Goal: Answer question/provide support: Share knowledge or assist other users

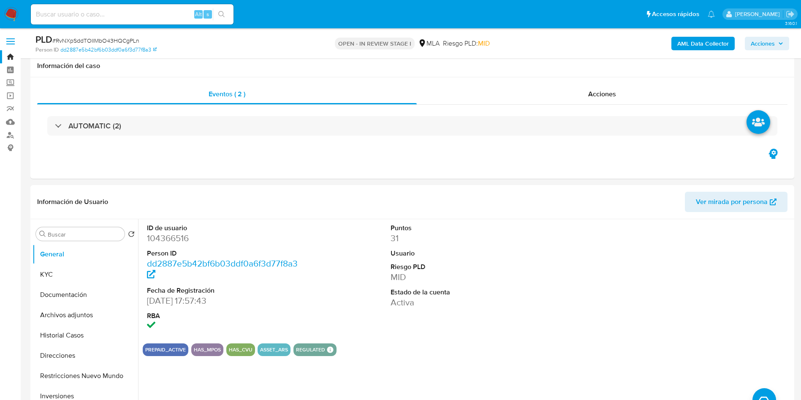
select select "10"
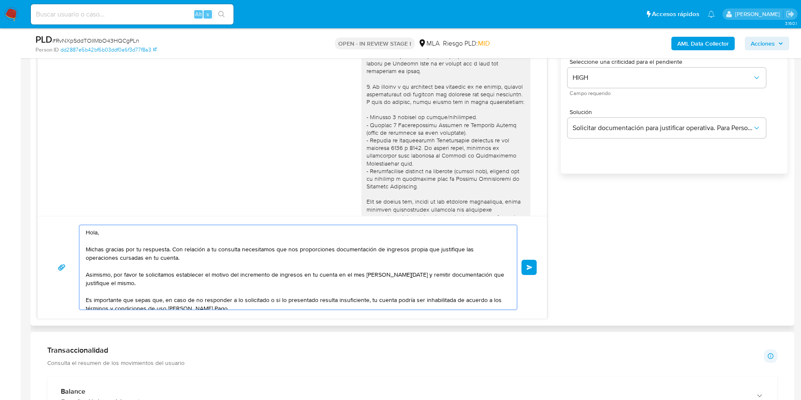
scroll to position [395, 0]
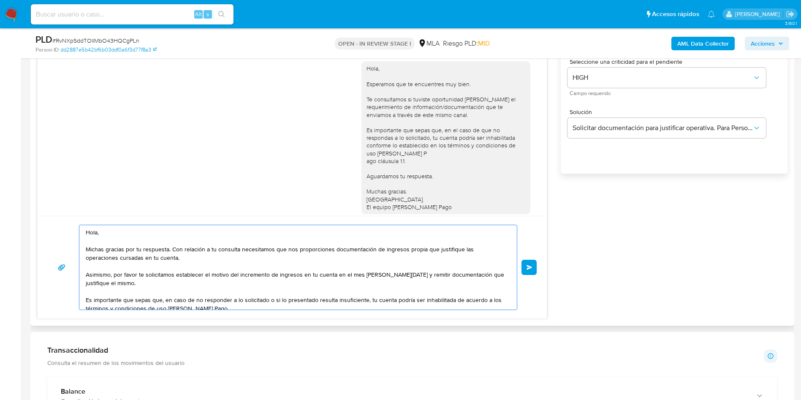
click at [92, 249] on textarea "Hola, Michas gracias por tu respuesta. Con relación a tu consulta necesitamos q…" at bounding box center [296, 267] width 420 height 84
type textarea "Hola, Muchas gracias por tu respuesta. Con relación a tu consulta necesitamos q…"
click at [41, 213] on div "17/09/2025 14:44:35 Hola, Esperamos que te encuentres muy bien. Te consultamos …" at bounding box center [292, 100] width 509 height 231
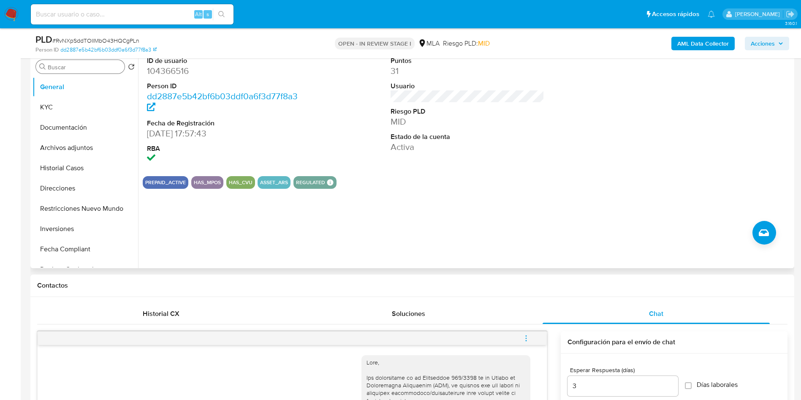
scroll to position [147, 0]
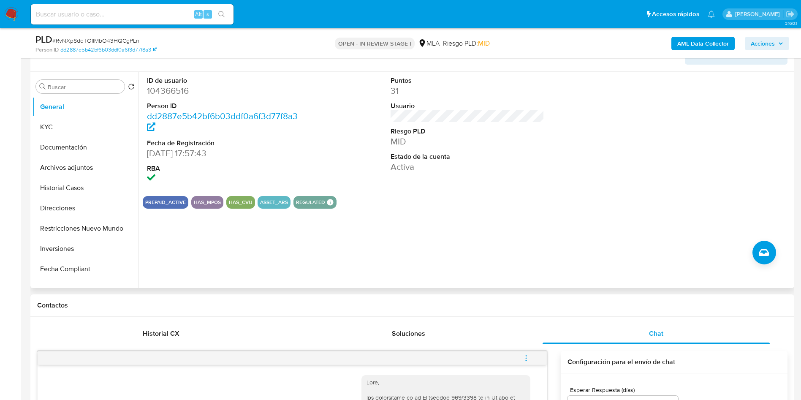
click at [165, 88] on dd "104366516" at bounding box center [224, 91] width 154 height 12
copy dd "104366516"
click at [165, 88] on dd "104366516" at bounding box center [224, 91] width 154 height 12
click at [67, 127] on button "KYC" at bounding box center [82, 127] width 99 height 20
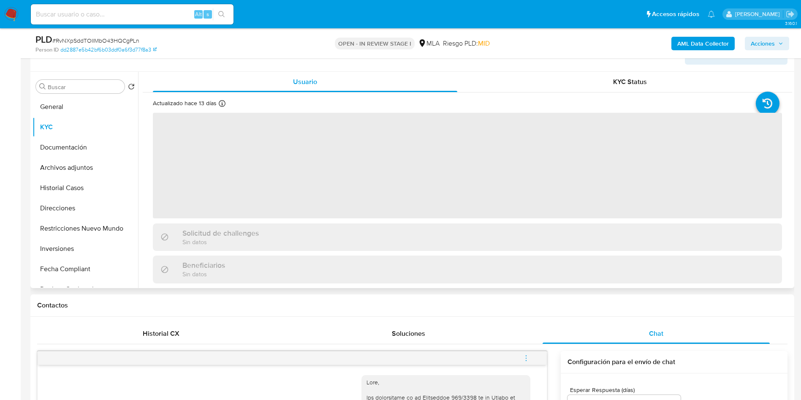
click at [258, 119] on span "‌" at bounding box center [467, 166] width 629 height 106
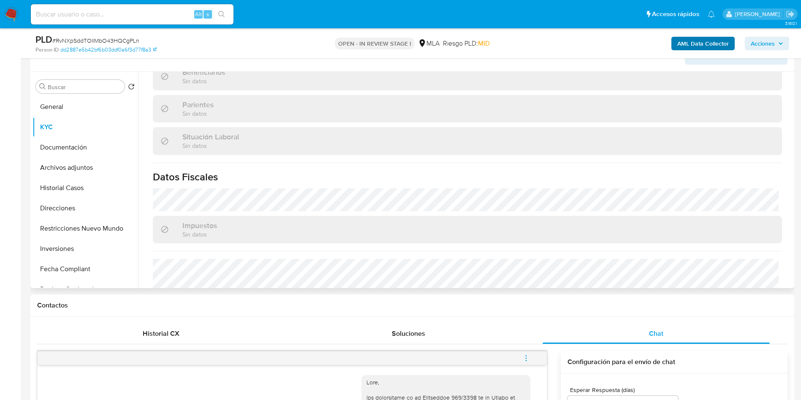
scroll to position [287, 0]
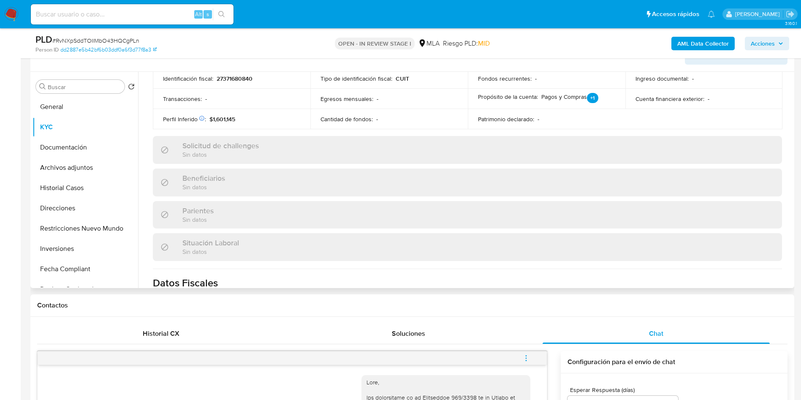
click at [688, 41] on b "AML Data Collector" at bounding box center [702, 44] width 51 height 14
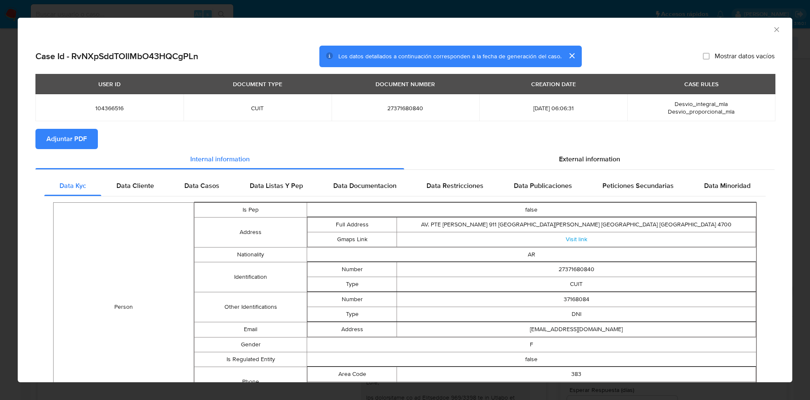
click at [773, 29] on icon "Cerrar ventana" at bounding box center [777, 29] width 8 height 8
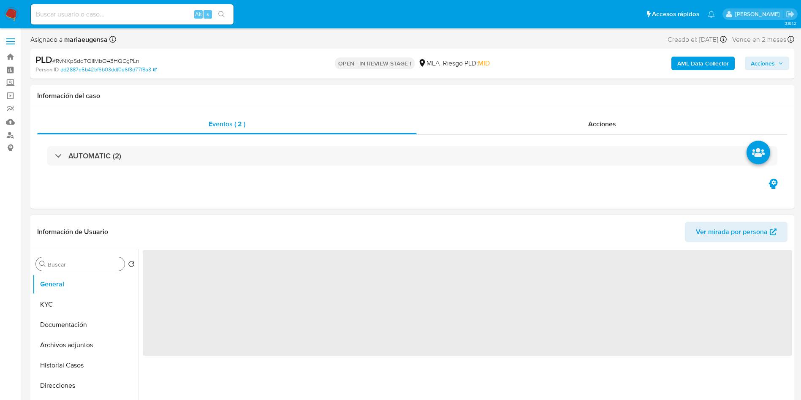
select select "10"
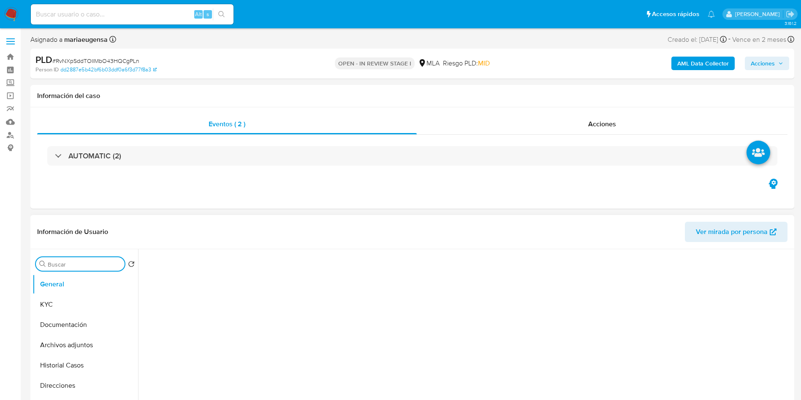
click at [75, 260] on div "Buscar" at bounding box center [80, 264] width 89 height 14
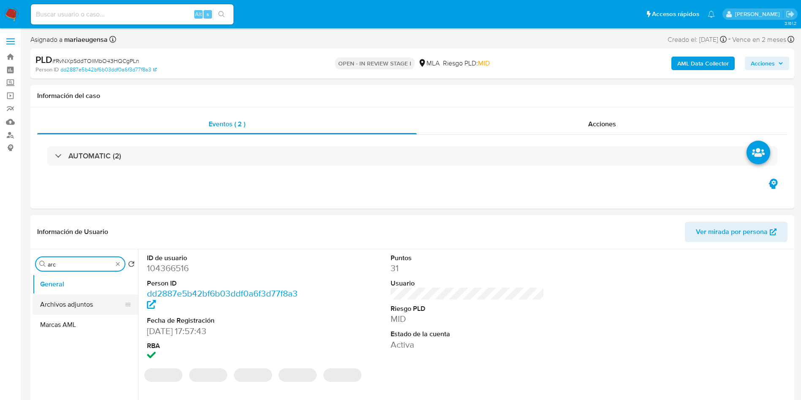
type input "arc"
click at [83, 306] on button "Archivos adjuntos" at bounding box center [82, 304] width 99 height 20
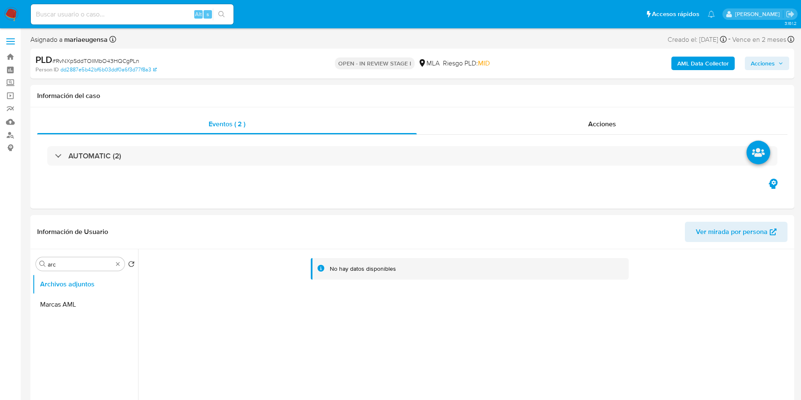
click at [685, 66] on b "AML Data Collector" at bounding box center [702, 64] width 51 height 14
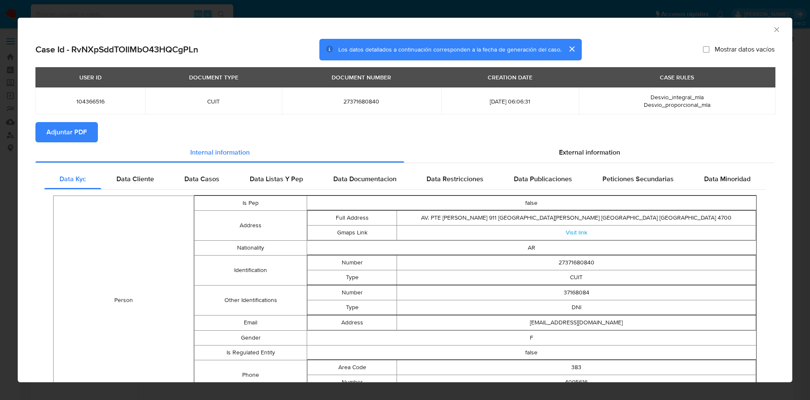
click at [77, 130] on span "Adjuntar PDF" at bounding box center [66, 132] width 41 height 19
click at [773, 32] on icon "Cerrar ventana" at bounding box center [777, 29] width 8 height 8
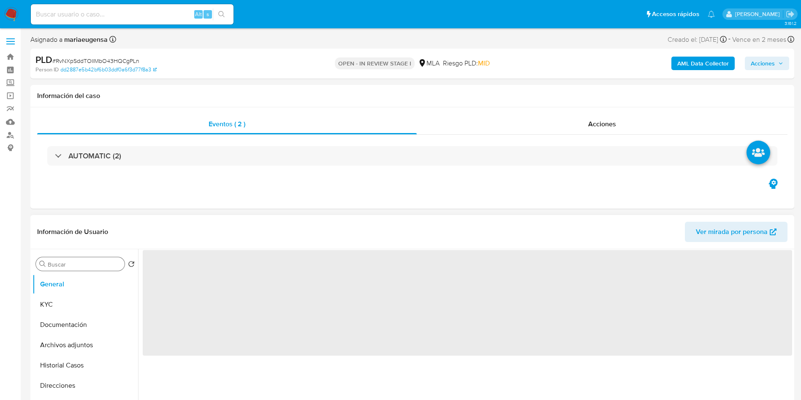
click at [65, 267] on input "Buscar" at bounding box center [84, 264] width 73 height 8
type input "ar"
select select "10"
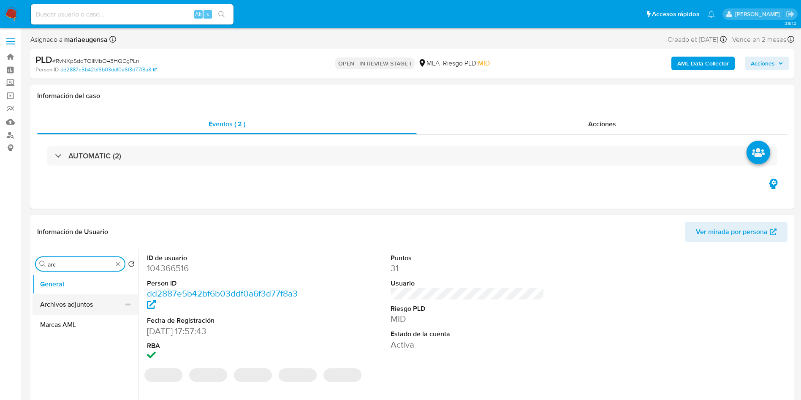
type input "arc"
click at [81, 301] on button "Archivos adjuntos" at bounding box center [82, 304] width 99 height 20
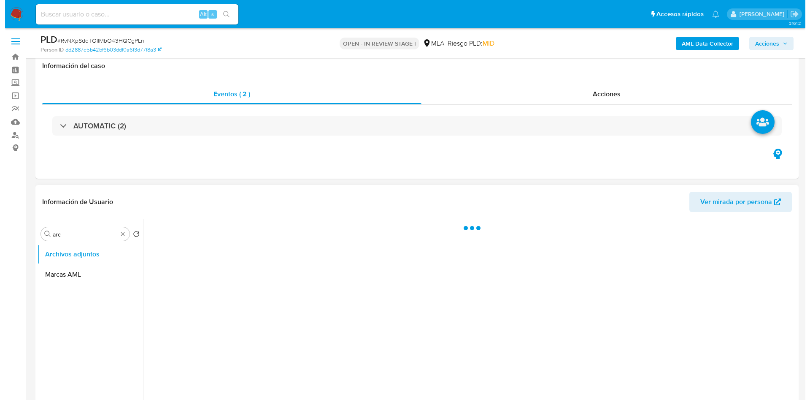
scroll to position [63, 0]
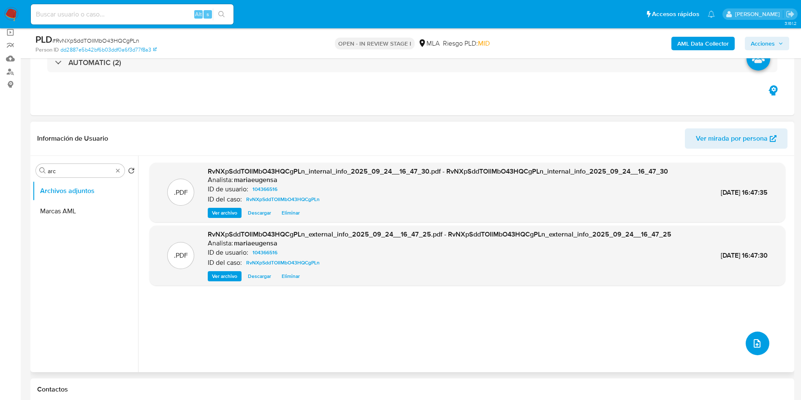
click at [746, 339] on button "upload-file" at bounding box center [757, 343] width 24 height 24
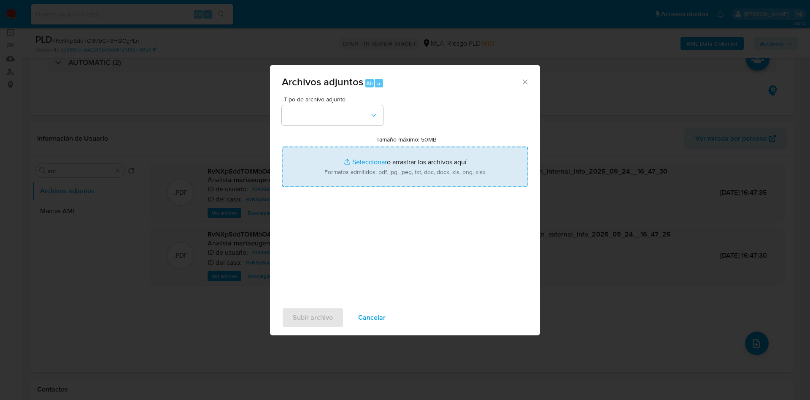
click at [363, 167] on input "Tamaño máximo: 50MB Seleccionar archivos" at bounding box center [405, 166] width 247 height 41
type input "C:\fakepath\Movimientos.xlsx"
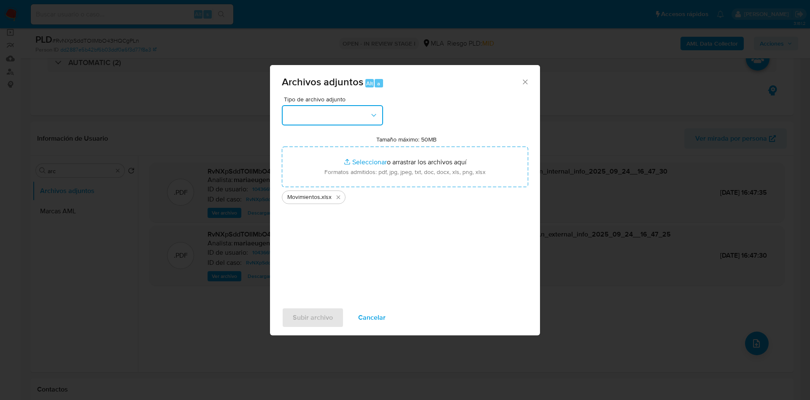
click at [344, 111] on button "button" at bounding box center [332, 115] width 101 height 20
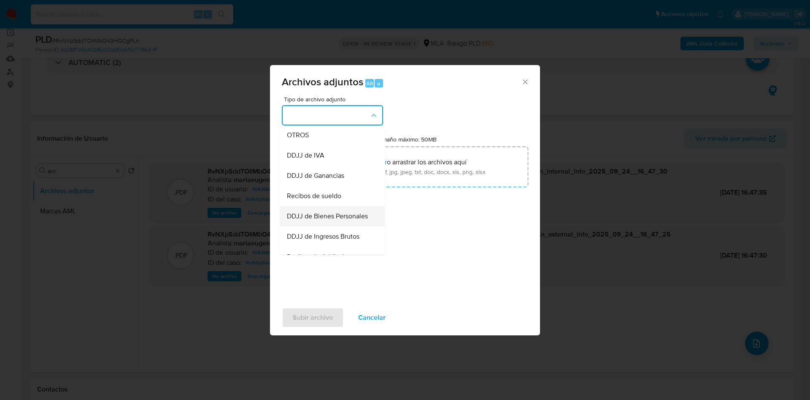
scroll to position [127, 0]
click at [317, 181] on div "OTROS" at bounding box center [330, 173] width 86 height 20
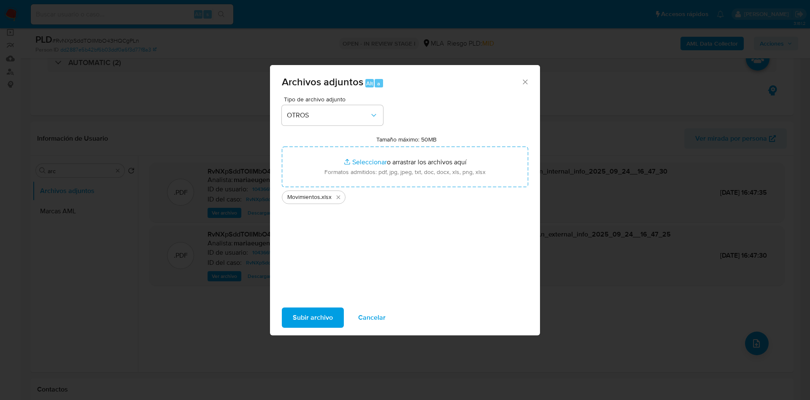
click at [301, 309] on span "Subir archivo" at bounding box center [313, 317] width 40 height 19
click at [319, 314] on span "Subir archivo" at bounding box center [313, 317] width 40 height 19
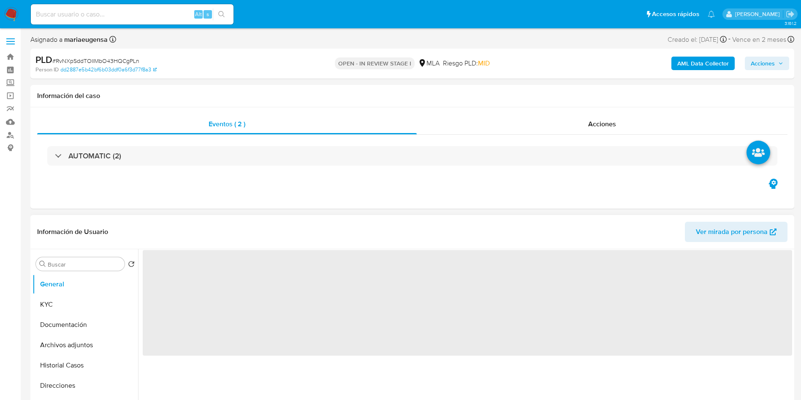
select select "10"
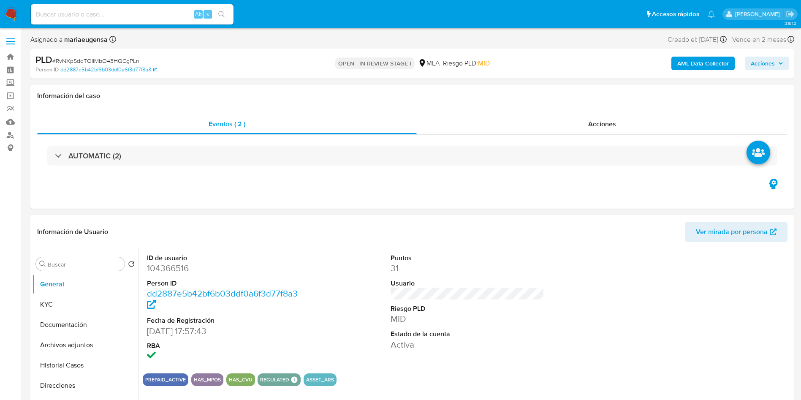
click at [491, 231] on header "Información de Usuario Ver mirada por persona" at bounding box center [412, 232] width 750 height 20
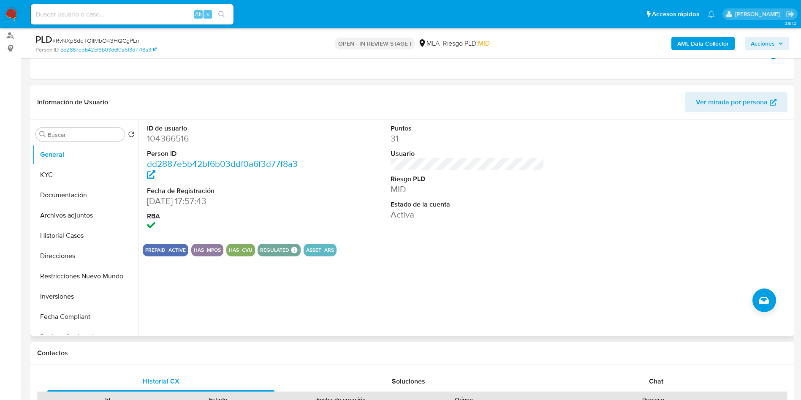
scroll to position [190, 0]
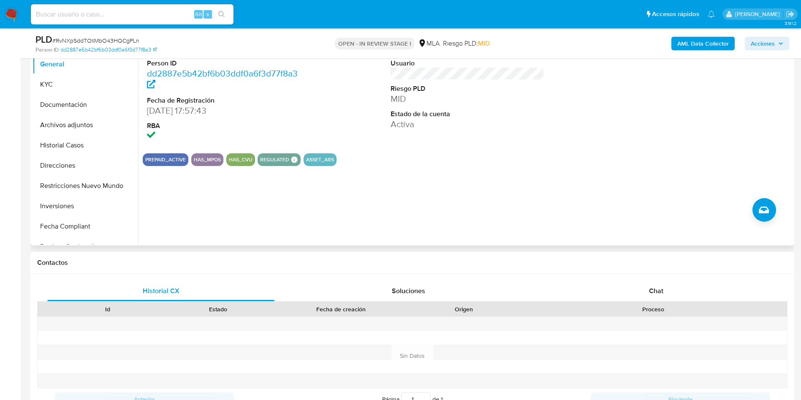
click at [606, 241] on div "ID de usuario 104366516 Person ID dd2887e5b42bf6b03ddf0a6f3d77f8a3 Fecha de Reg…" at bounding box center [465, 137] width 654 height 216
click at [655, 293] on span "Chat" at bounding box center [656, 291] width 14 height 10
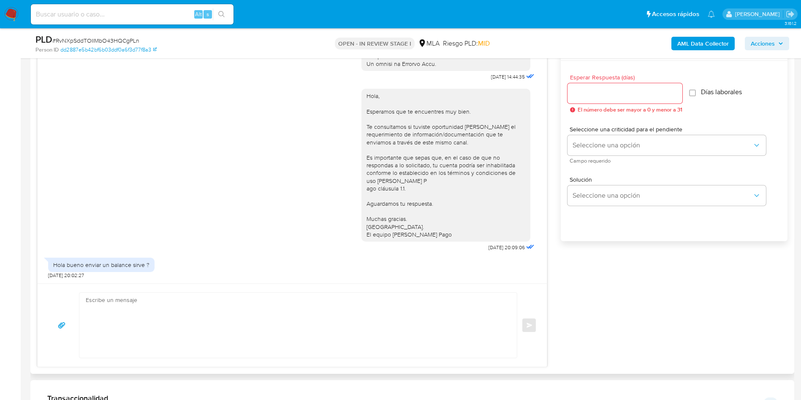
scroll to position [443, 0]
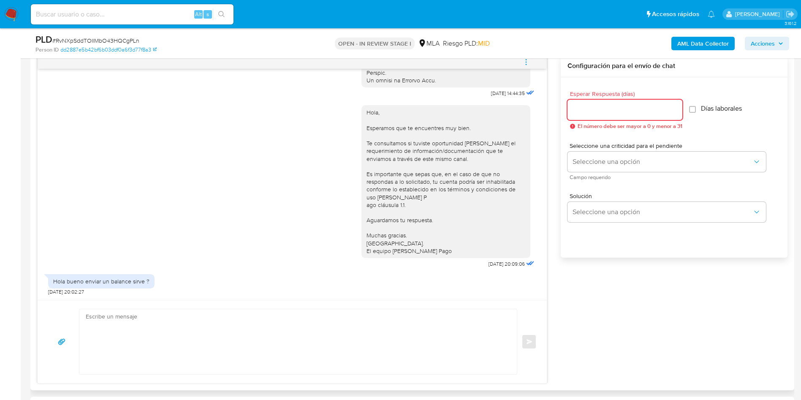
click at [578, 110] on input "Esperar Respuesta (días)" at bounding box center [624, 109] width 115 height 11
type input "3"
type input "2"
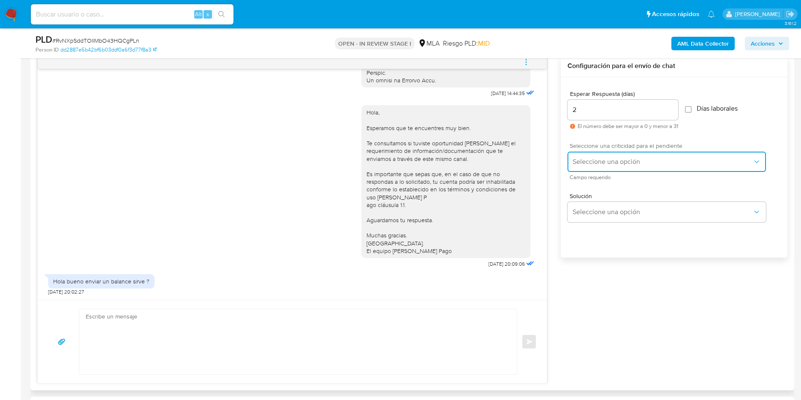
click at [582, 160] on span "Seleccione una opción" at bounding box center [662, 161] width 180 height 8
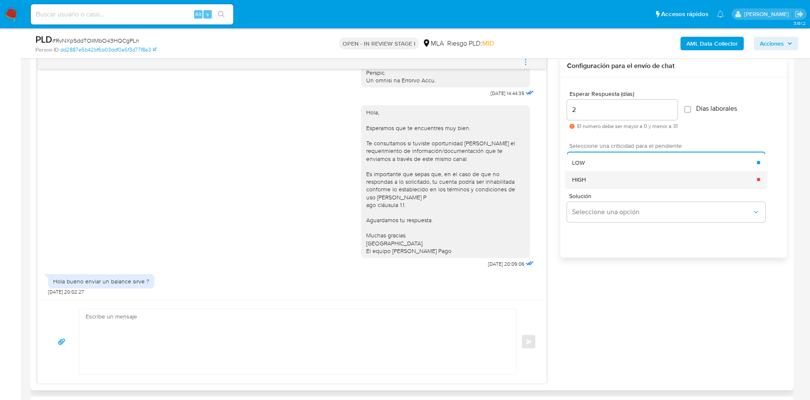
click at [596, 179] on div "HIGH" at bounding box center [664, 179] width 185 height 17
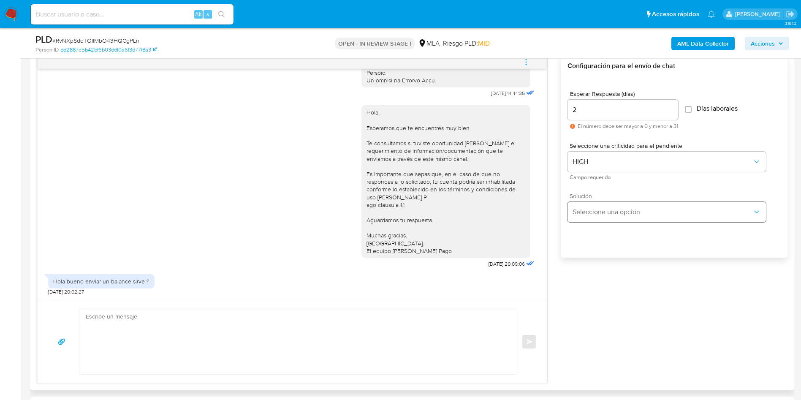
drag, startPoint x: 576, startPoint y: 234, endPoint x: 588, endPoint y: 215, distance: 22.8
click at [580, 226] on div "Esperar Respuesta (días) 2 El número debe ser mayor a 0 y menor a 31 Días labor…" at bounding box center [674, 178] width 227 height 203
click at [588, 214] on span "Seleccione una opción" at bounding box center [662, 212] width 180 height 8
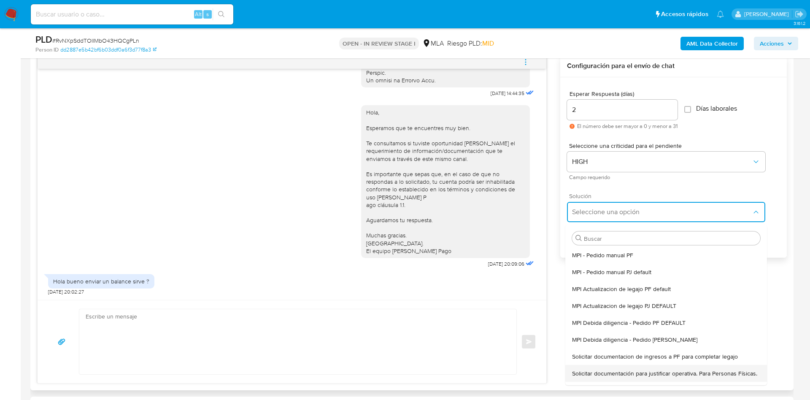
click at [593, 371] on span "Solicitar documentación para justificar operativa. Para Personas Físicas." at bounding box center [664, 373] width 185 height 8
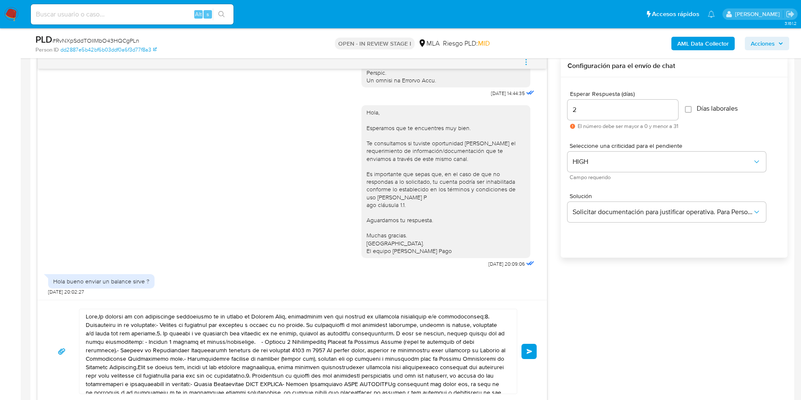
click at [282, 338] on textarea at bounding box center [296, 351] width 420 height 84
click at [282, 337] on textarea at bounding box center [296, 351] width 420 height 84
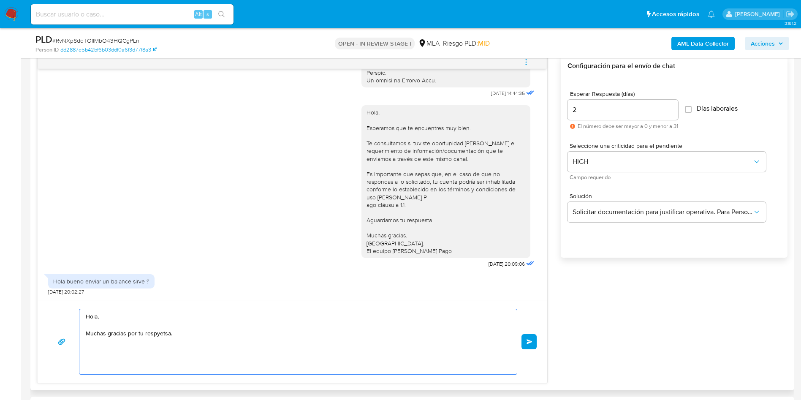
drag, startPoint x: 158, startPoint y: 327, endPoint x: 154, endPoint y: 335, distance: 9.1
click at [221, 331] on textarea "Hola, Muchas gracias por tu respuesta." at bounding box center [296, 341] width 420 height 65
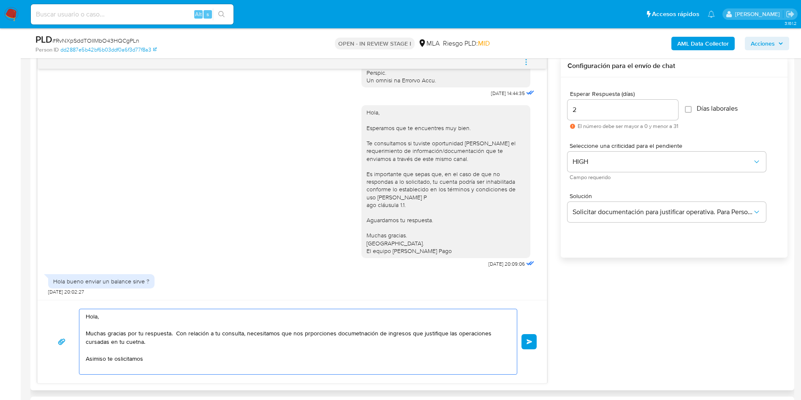
paste textarea "Establecer el motivo del incremento de ingresos en tu cuenta en el mes de abril…"
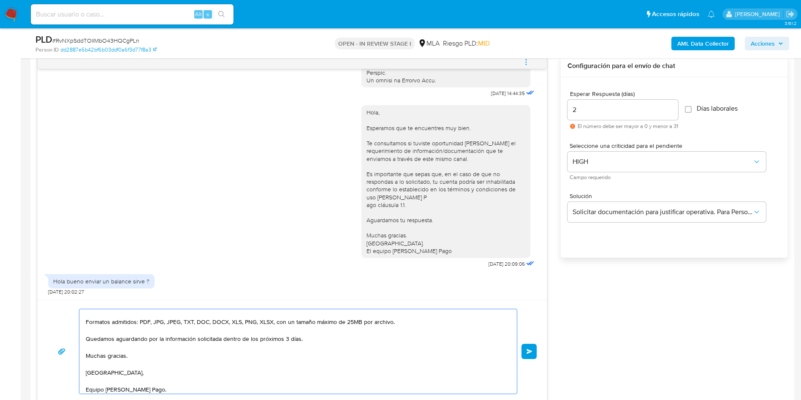
scroll to position [24, 0]
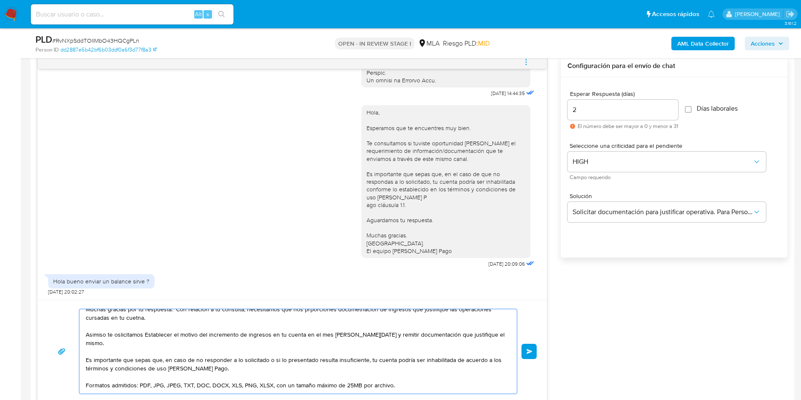
click at [154, 334] on textarea "Hola, Muchas gracias por tu respuesta. Con relación a tu consulta, necesitamos …" at bounding box center [296, 351] width 420 height 84
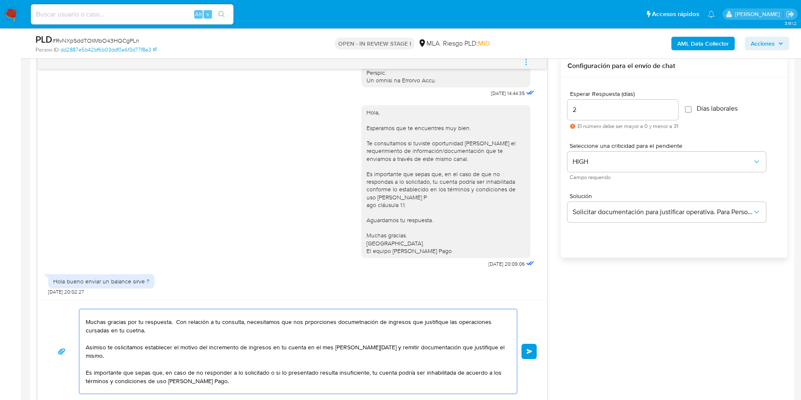
scroll to position [0, 0]
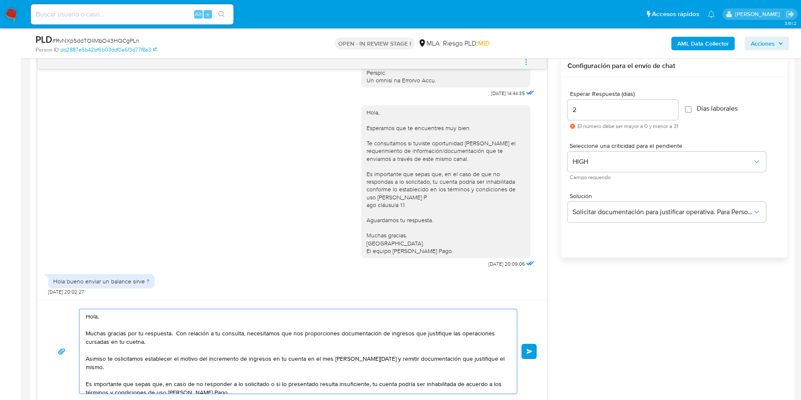
click at [410, 333] on textarea "Hola, Muchas gracias por tu respuesta. Con relación a tu consulta, necesitamos …" at bounding box center [296, 351] width 420 height 84
click at [235, 367] on textarea "Hola, Muchas gracias por tu respuesta. Con relación a tu consulta, necesitamos …" at bounding box center [296, 351] width 420 height 84
click at [349, 355] on textarea "Hola, Muchas gracias por tu respuesta. Con relación a tu consulta, necesitamos …" at bounding box center [296, 351] width 420 height 84
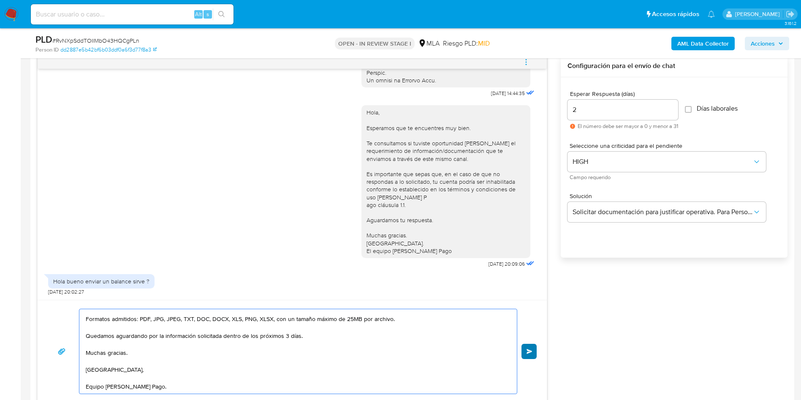
type textarea "Hola, Muchas gracias por tu respuesta. Con relación a tu consulta, necesitamos …"
click at [531, 352] on span "Enviar" at bounding box center [529, 351] width 6 height 5
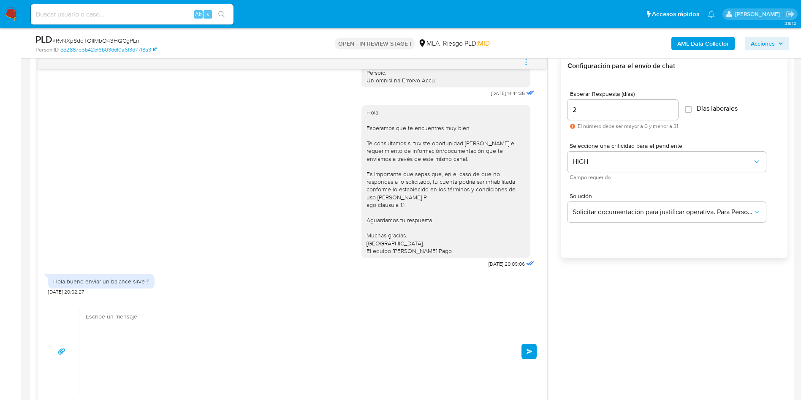
scroll to position [691, 0]
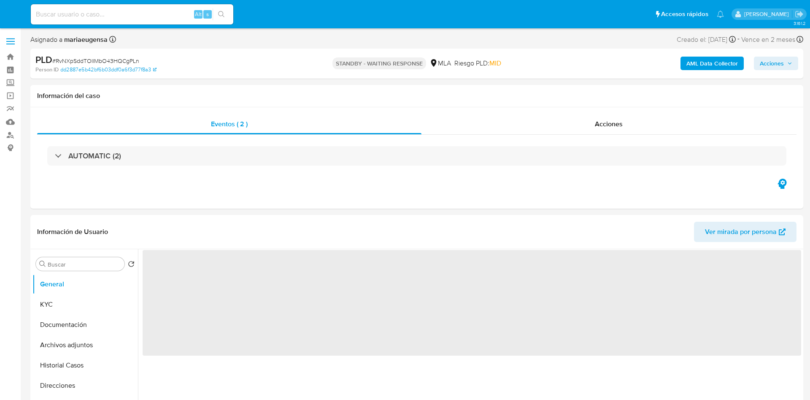
select select "10"
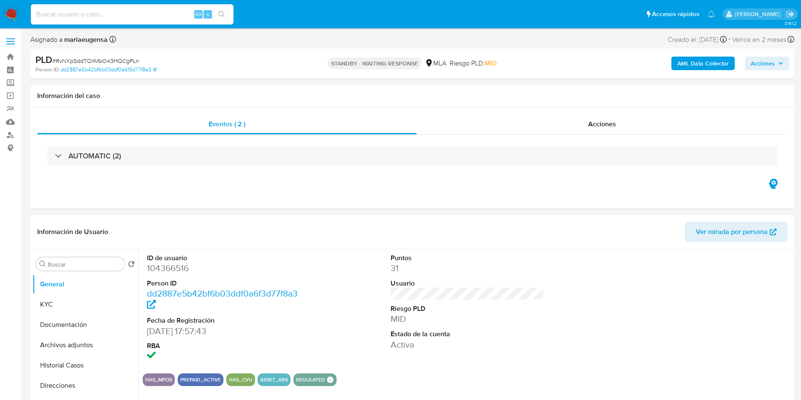
click at [163, 13] on input at bounding box center [132, 14] width 203 height 11
paste input "nqcAGyXlTIqgWNXv7ig52GBJ"
type input "nqcAGyXlTIqgWNXv7ig52GBJ"
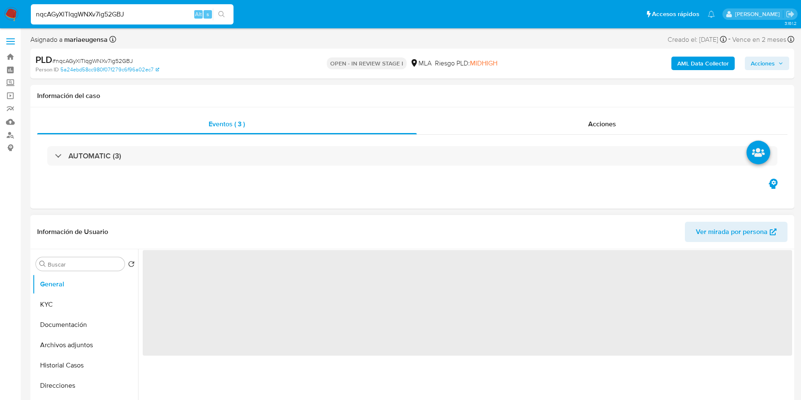
select select "10"
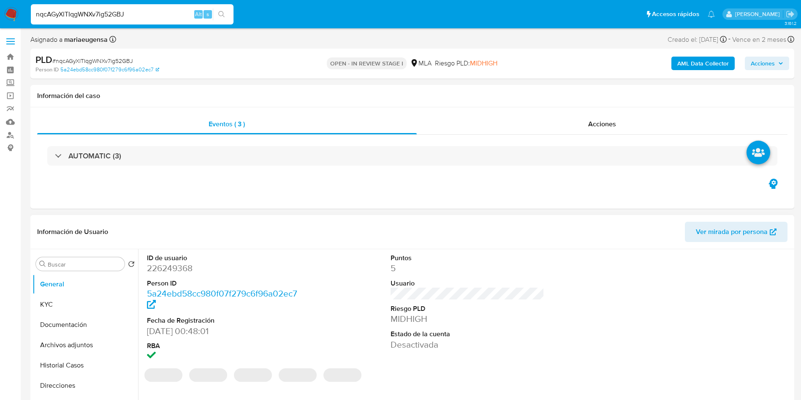
click at [168, 267] on dd "226249368" at bounding box center [224, 268] width 154 height 12
copy dd "226249368"
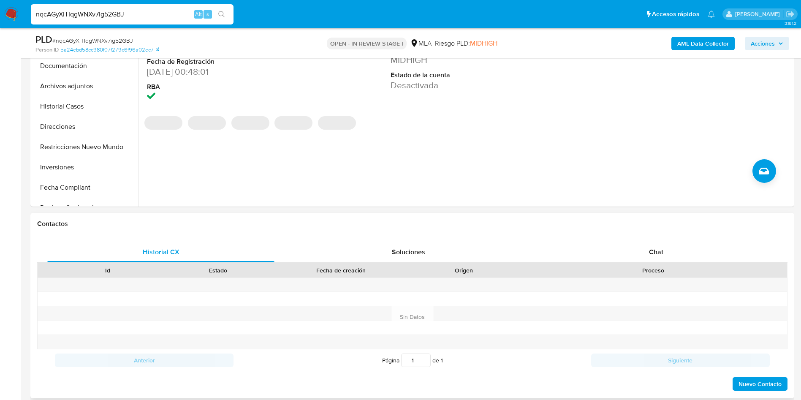
scroll to position [253, 0]
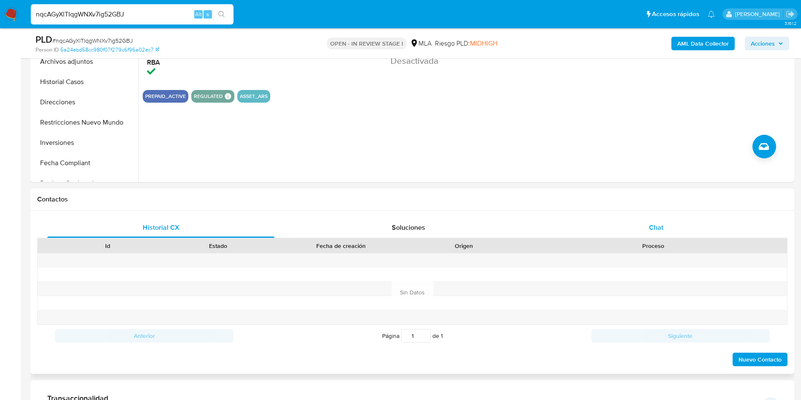
click at [668, 223] on div "Chat" at bounding box center [655, 227] width 227 height 20
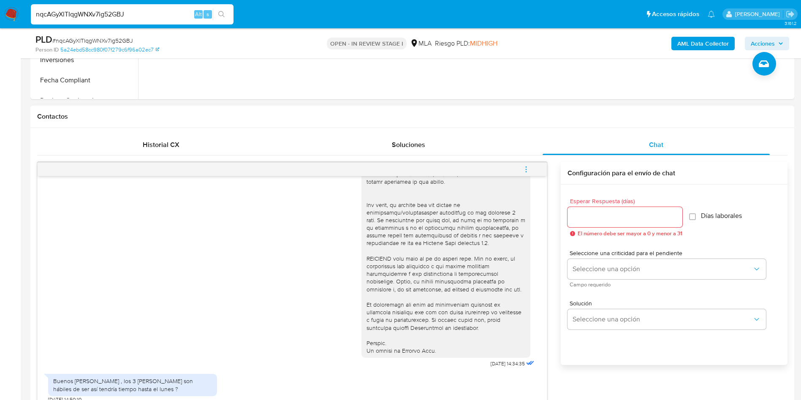
scroll to position [380, 0]
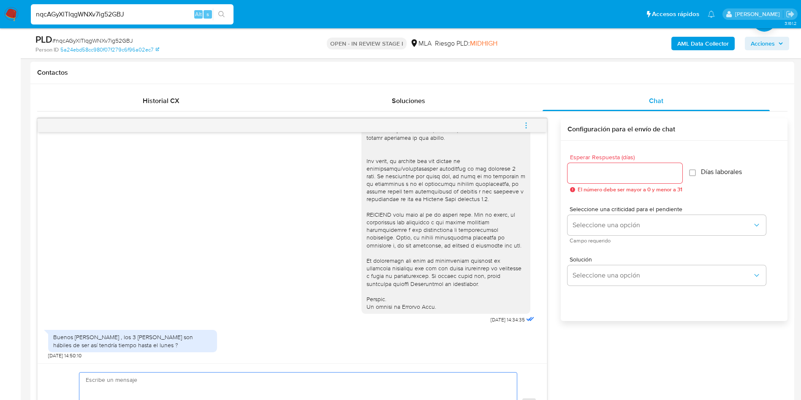
click at [132, 378] on textarea at bounding box center [296, 404] width 420 height 65
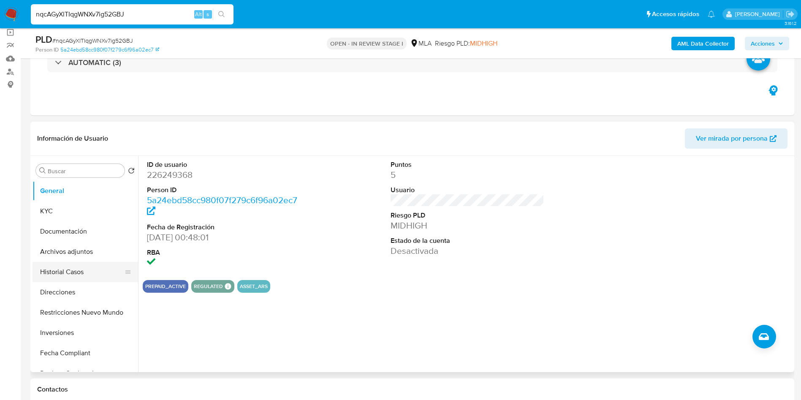
click at [68, 273] on button "Historial Casos" at bounding box center [82, 272] width 99 height 20
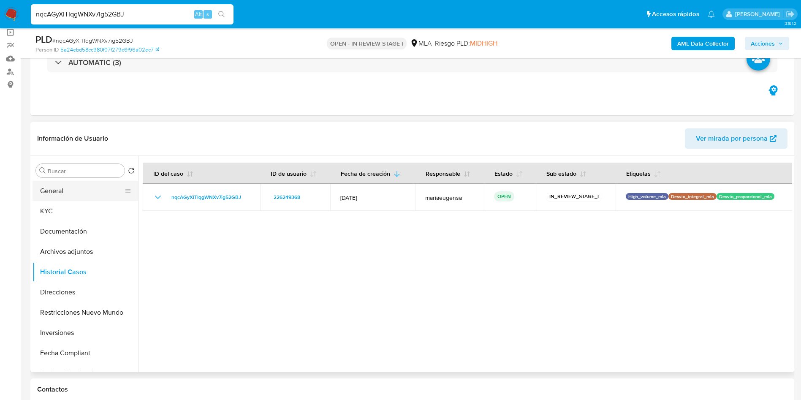
click at [70, 192] on button "General" at bounding box center [82, 191] width 99 height 20
